Goal: Task Accomplishment & Management: Complete application form

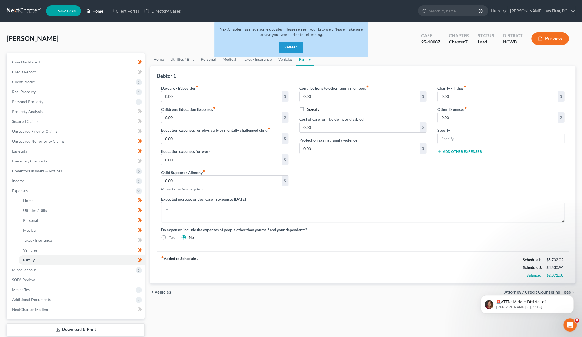
click at [94, 11] on link "Home" at bounding box center [94, 11] width 23 height 10
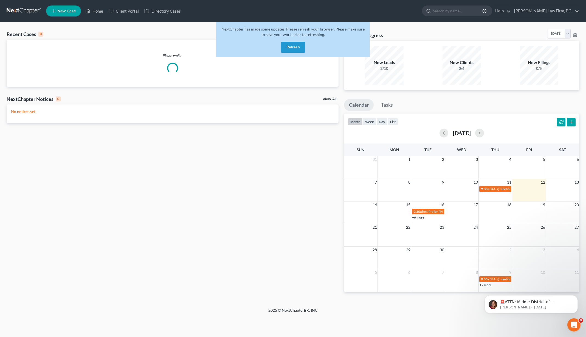
drag, startPoint x: 292, startPoint y: 47, endPoint x: 234, endPoint y: 50, distance: 58.0
click at [293, 47] on button "Refresh" at bounding box center [293, 47] width 24 height 11
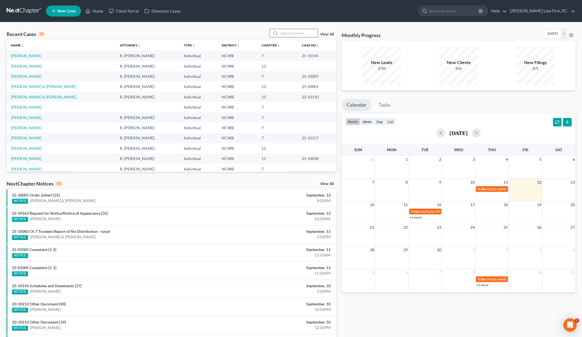
click at [297, 32] on input "search" at bounding box center [298, 33] width 38 height 8
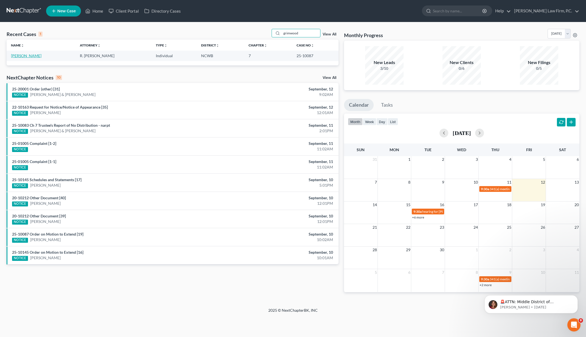
type input "grimwood"
click at [23, 54] on link "[PERSON_NAME]" at bounding box center [26, 55] width 30 height 5
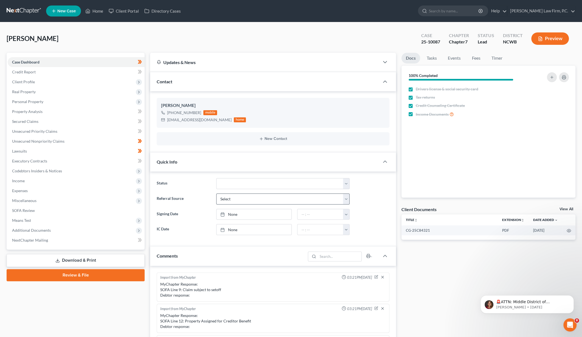
scroll to position [97, 0]
click at [33, 227] on span "Additional Documents" at bounding box center [76, 230] width 137 height 10
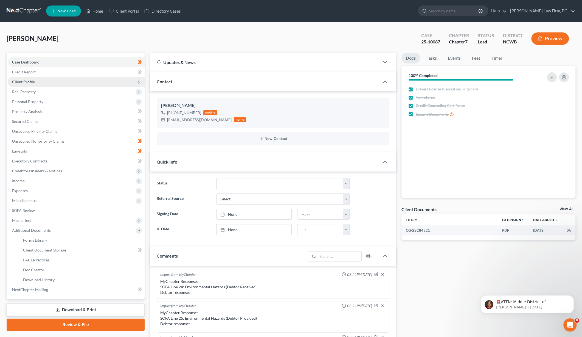
click at [26, 81] on span "Client Profile" at bounding box center [23, 81] width 23 height 5
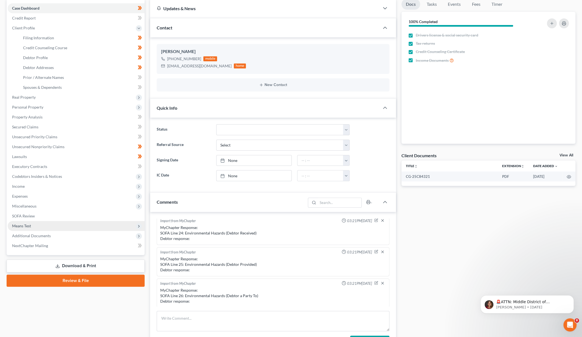
scroll to position [55, 0]
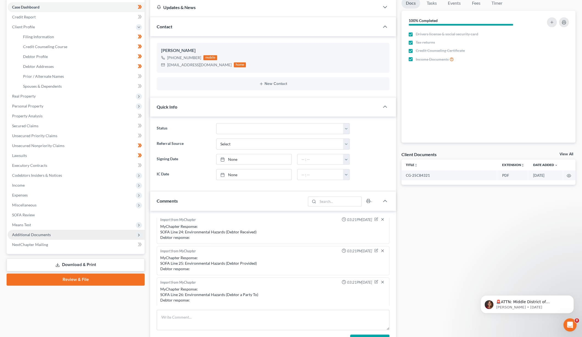
click at [24, 230] on span "Additional Documents" at bounding box center [76, 234] width 137 height 10
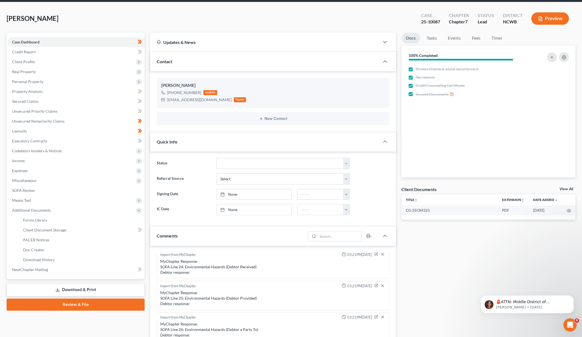
scroll to position [0, 0]
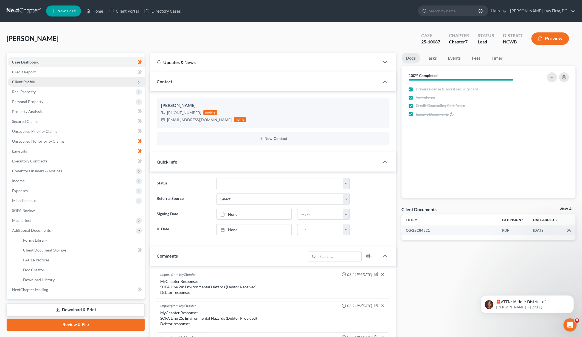
click at [23, 81] on span "Client Profile" at bounding box center [23, 81] width 23 height 5
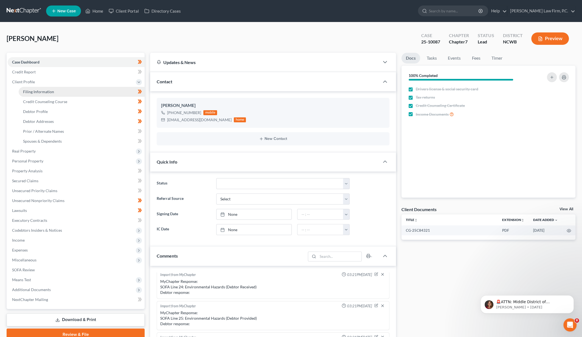
click at [29, 91] on span "Filing Information" at bounding box center [38, 91] width 31 height 5
select select "2"
select select "0"
select select "59"
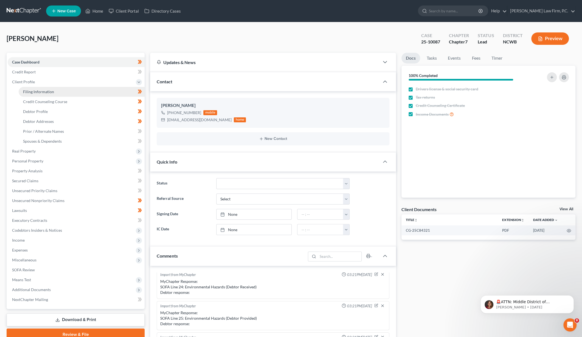
select select "0"
select select "28"
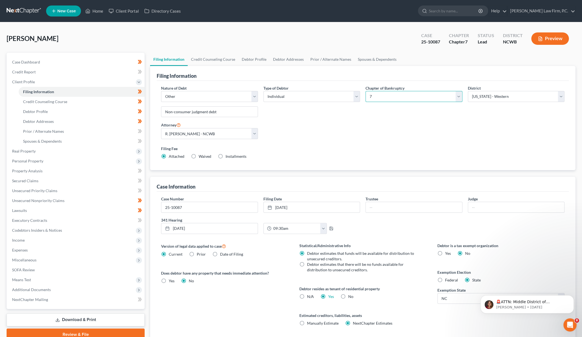
drag, startPoint x: 417, startPoint y: 96, endPoint x: 410, endPoint y: 100, distance: 7.9
click at [417, 95] on select "Select 7 11 12 13" at bounding box center [414, 96] width 97 height 11
select select "3"
click at [366, 91] on select "Select 7 11 12 13" at bounding box center [414, 96] width 97 height 11
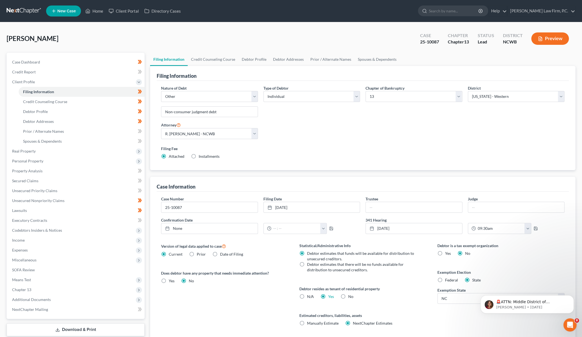
click at [322, 147] on label "Filing Fee" at bounding box center [362, 148] width 403 height 6
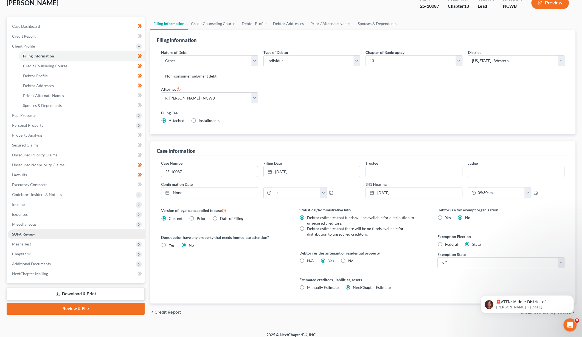
scroll to position [39, 0]
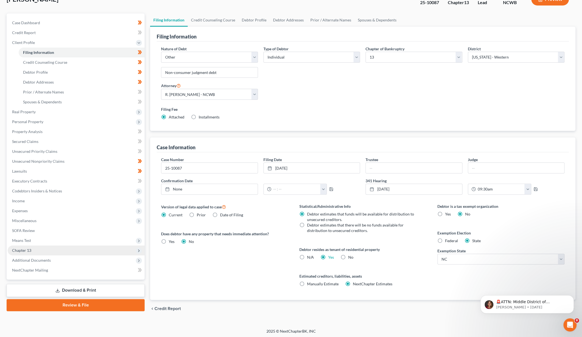
click at [28, 250] on span "Chapter 13" at bounding box center [21, 250] width 19 height 5
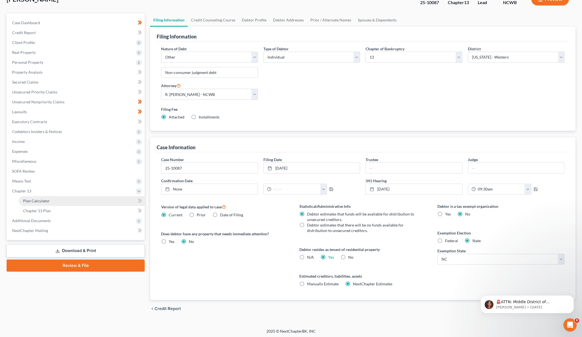
click at [37, 201] on span "Plan Calculator" at bounding box center [36, 200] width 27 height 5
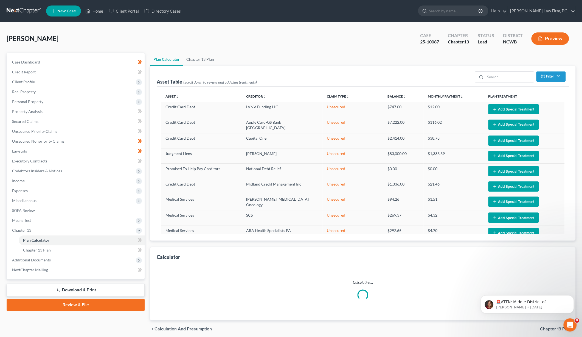
select select "59"
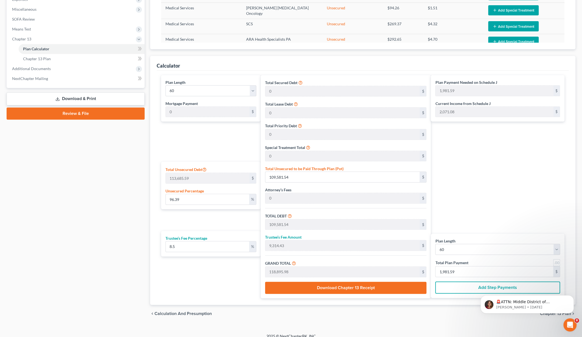
scroll to position [192, 0]
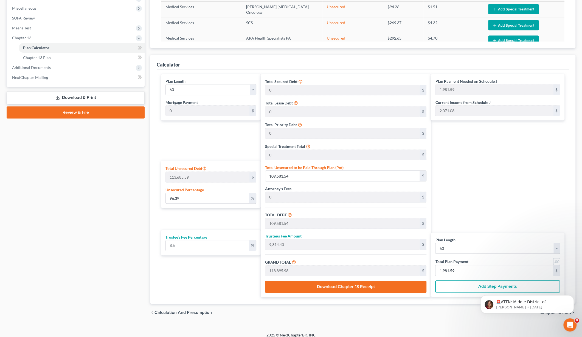
click at [182, 142] on div "Plan Length 1 2 3 4 5 6 7 8 9 10 11 12 13 14 15 16 17 18 19 20 21 22 23 24 25 2…" at bounding box center [209, 185] width 102 height 223
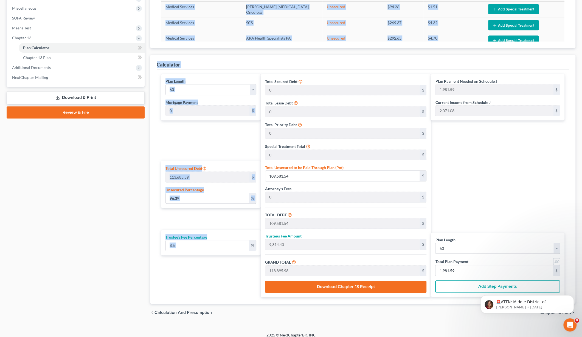
drag, startPoint x: 228, startPoint y: 270, endPoint x: 122, endPoint y: 240, distance: 109.7
click at [122, 240] on div "Petition Navigation Case Dashboard Payments Invoices Payments Payments Credit R…" at bounding box center [291, 91] width 574 height 460
click at [173, 277] on div "Plan Length 1 2 3 4 5 6 7 8 9 10 11 12 13 14 15 16 17 18 19 20 21 22 23 24 25 2…" at bounding box center [209, 185] width 102 height 223
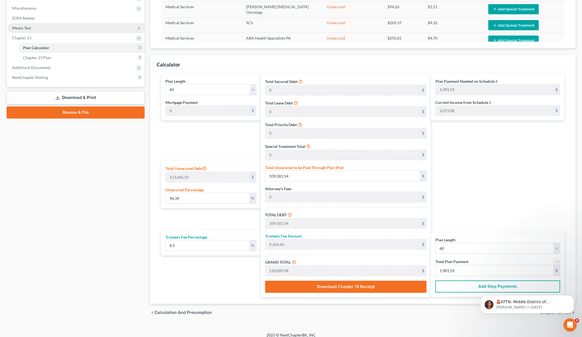
click at [21, 28] on span "Means Test" at bounding box center [21, 28] width 19 height 5
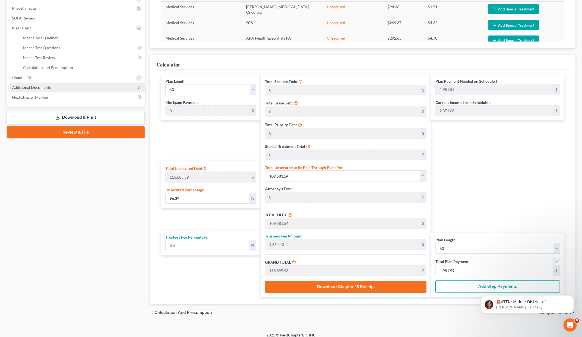
click at [29, 88] on span "Additional Documents" at bounding box center [31, 87] width 39 height 5
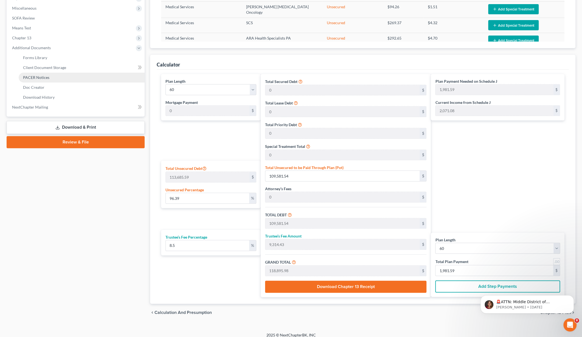
click at [26, 78] on span "PACER Notices" at bounding box center [36, 77] width 26 height 5
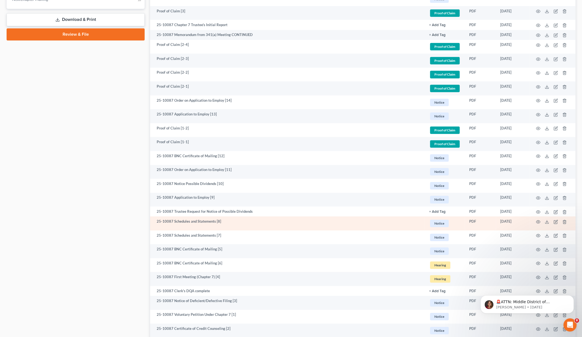
scroll to position [302, 0]
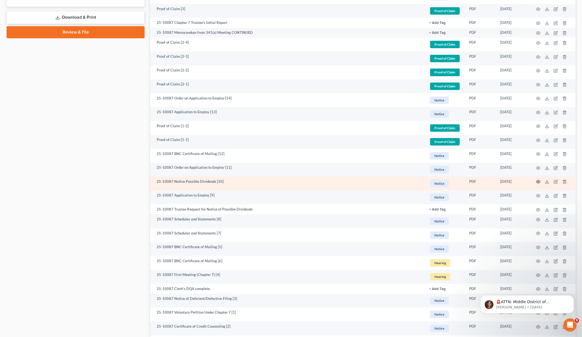
click at [537, 181] on icon "button" at bounding box center [538, 181] width 4 height 4
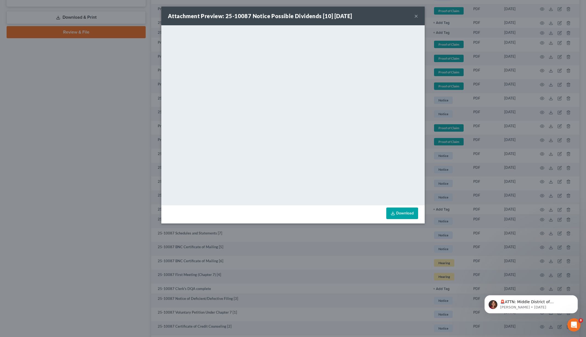
drag, startPoint x: 416, startPoint y: 17, endPoint x: 422, endPoint y: 15, distance: 6.9
click at [416, 17] on button "×" at bounding box center [416, 16] width 4 height 7
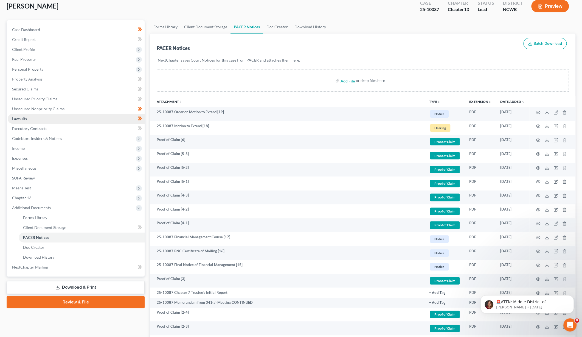
scroll to position [0, 0]
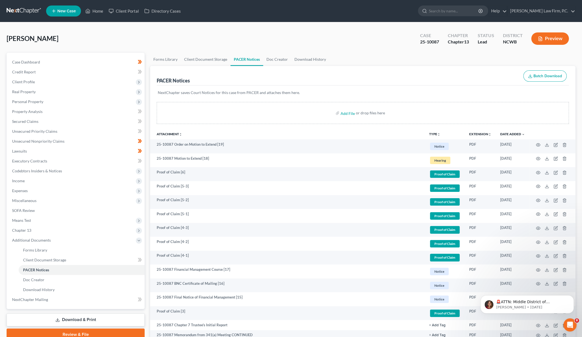
click at [199, 38] on div "[PERSON_NAME] Upgraded Case 25-10087 Chapter Chapter 13 Status Lead District [G…" at bounding box center [291, 41] width 569 height 24
click at [38, 139] on span "Unsecured Nonpriority Claims" at bounding box center [38, 141] width 52 height 5
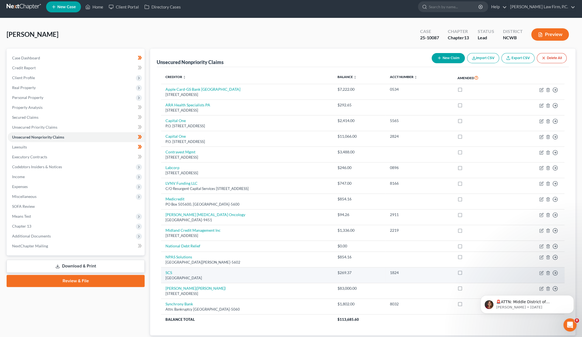
scroll to position [39, 0]
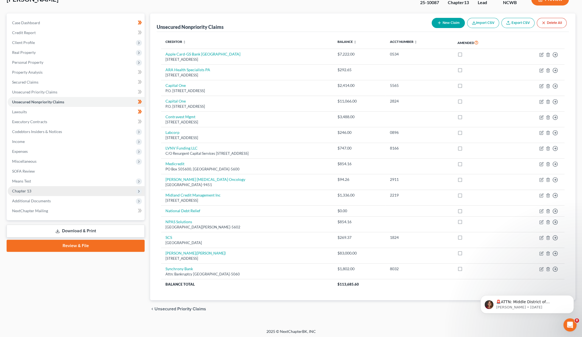
click at [17, 190] on span "Chapter 13" at bounding box center [21, 190] width 19 height 5
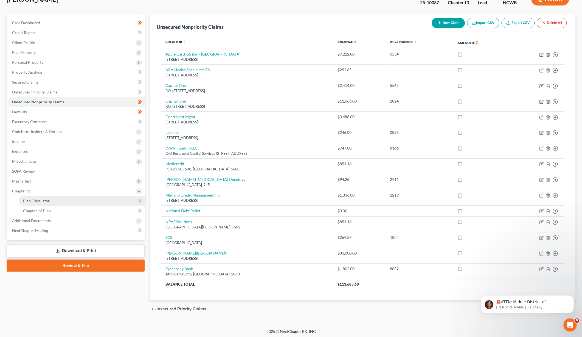
click at [26, 202] on span "Plan Calculator" at bounding box center [36, 200] width 27 height 5
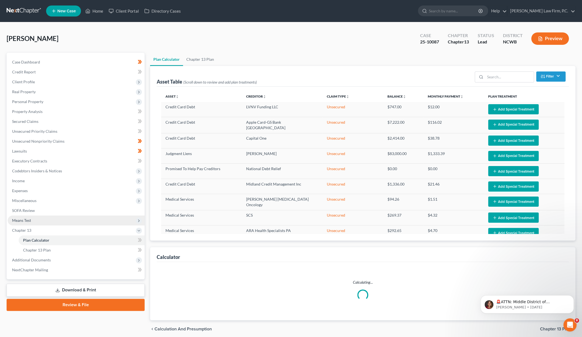
select select "59"
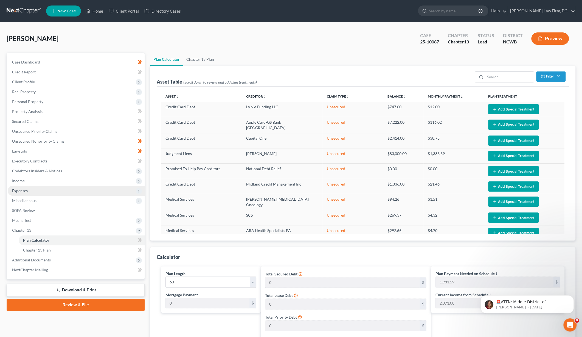
drag, startPoint x: 22, startPoint y: 190, endPoint x: 22, endPoint y: 193, distance: 3.6
click at [22, 190] on span "Expenses" at bounding box center [20, 190] width 16 height 5
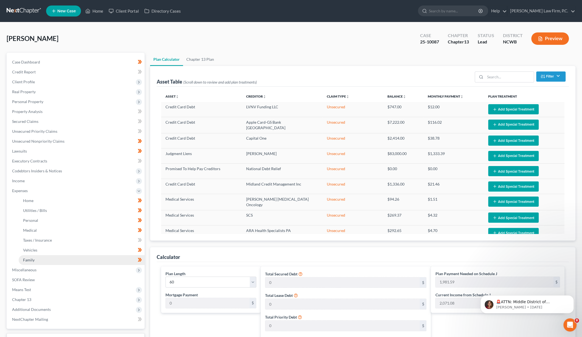
click at [27, 259] on span "Family" at bounding box center [29, 259] width 12 height 5
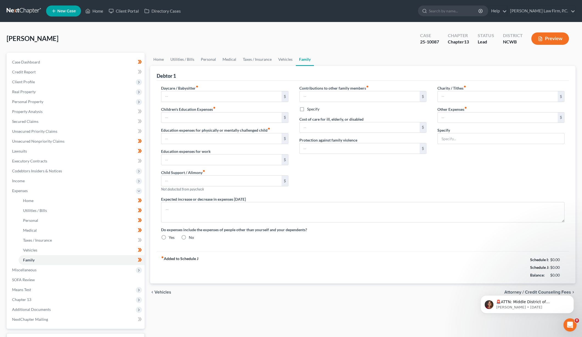
type input "0.00"
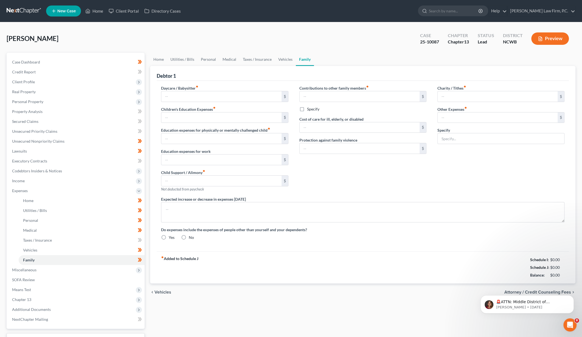
type input "0.00"
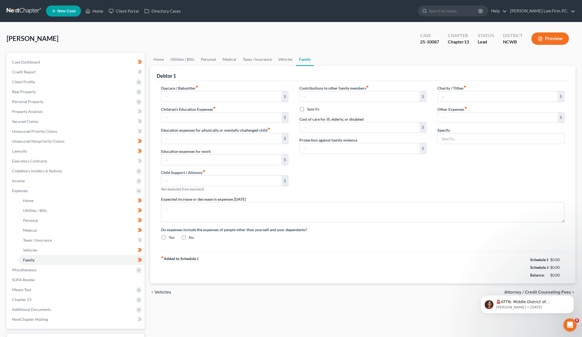
radio input "true"
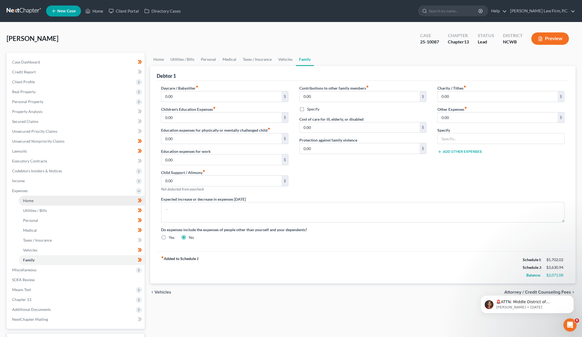
click at [26, 200] on span "Home" at bounding box center [28, 200] width 10 height 5
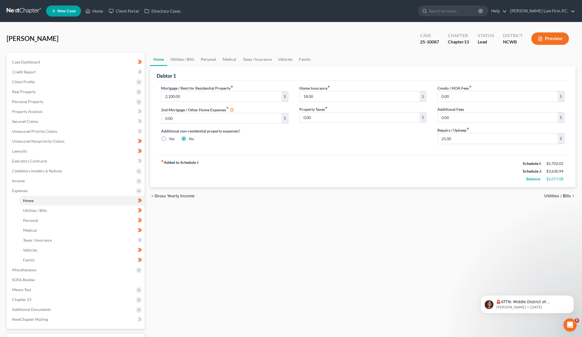
click at [375, 142] on div "Home Insurance fiber_manual_record 18.00 $ Property Taxes fiber_manual_record 0…" at bounding box center [363, 116] width 138 height 63
click at [572, 297] on icon "Dismiss notification" at bounding box center [572, 296] width 3 height 3
